Goal: Task Accomplishment & Management: Manage account settings

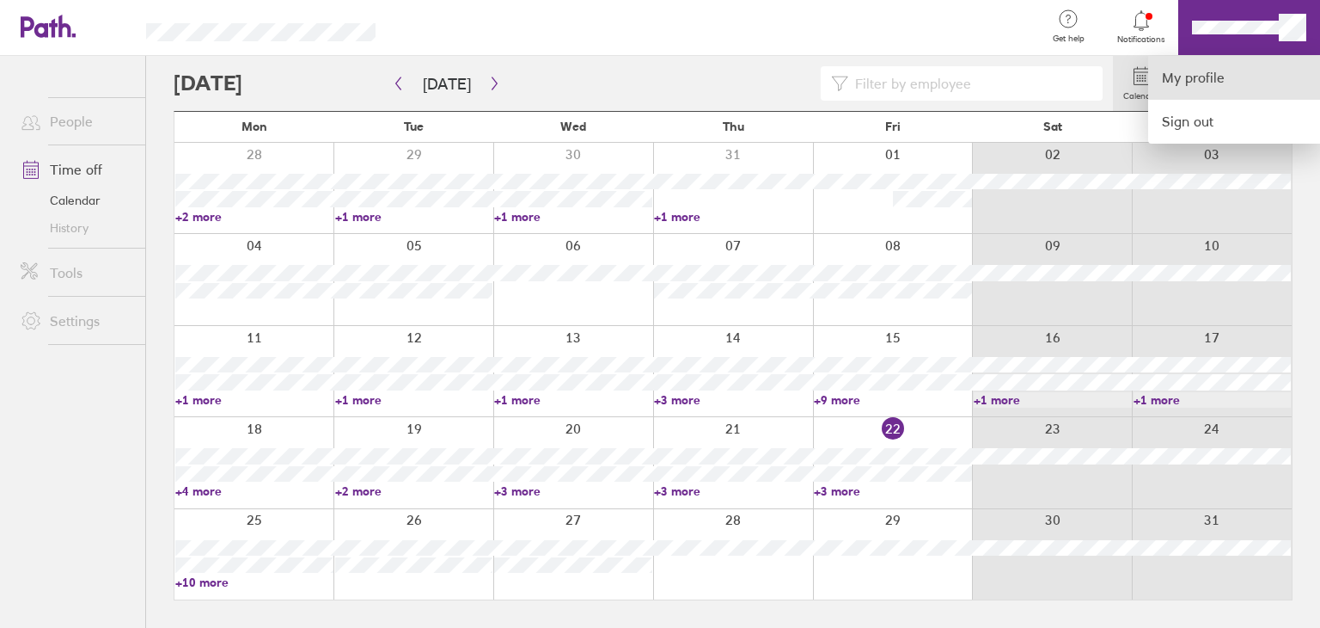
click at [1233, 70] on link "My profile" at bounding box center [1234, 78] width 172 height 44
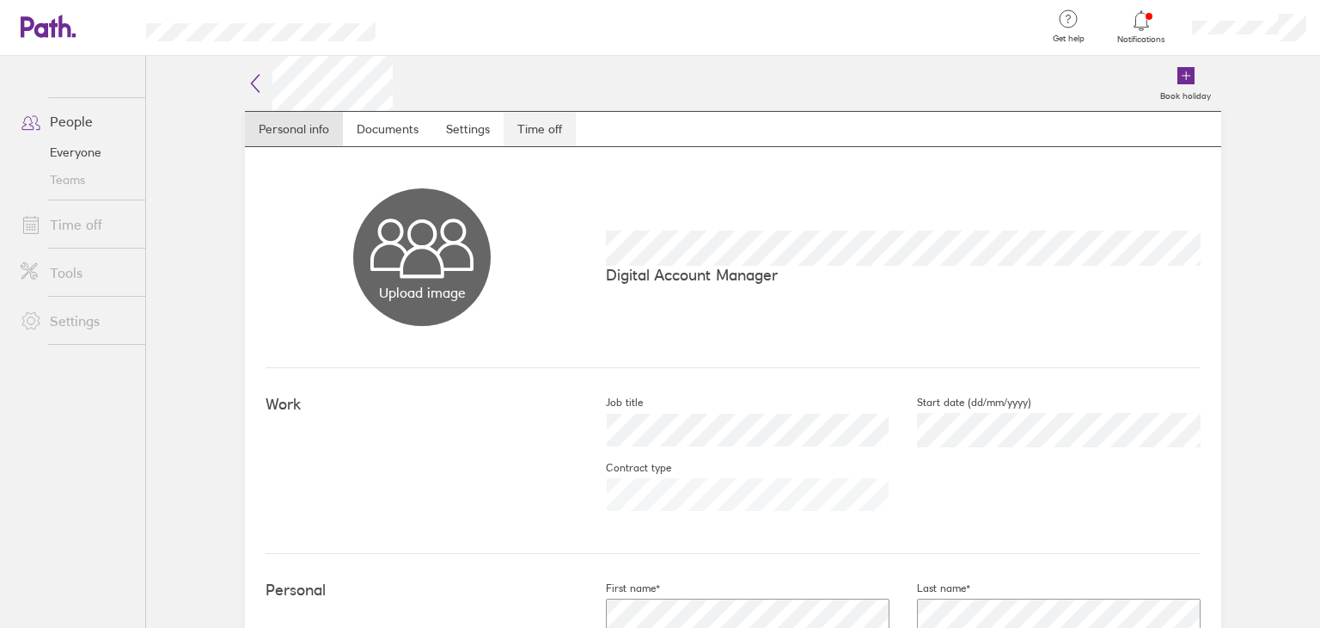
click at [512, 130] on link "Time off" at bounding box center [540, 129] width 72 height 34
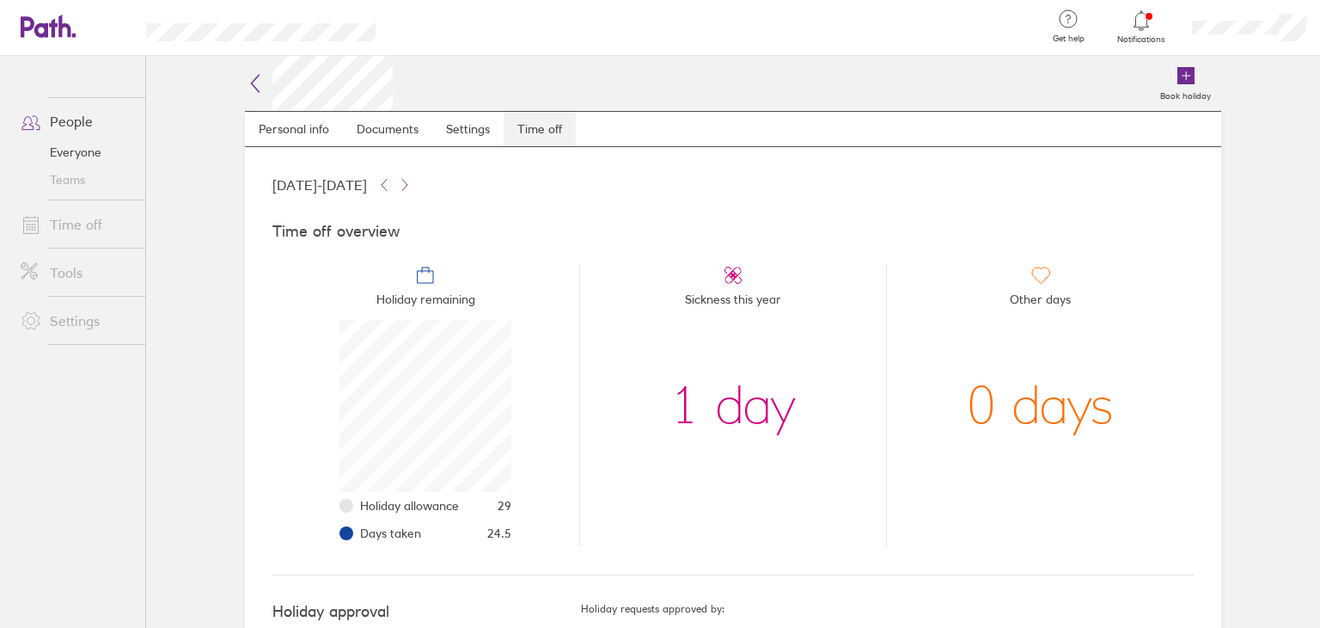
scroll to position [172, 172]
